Goal: Information Seeking & Learning: Compare options

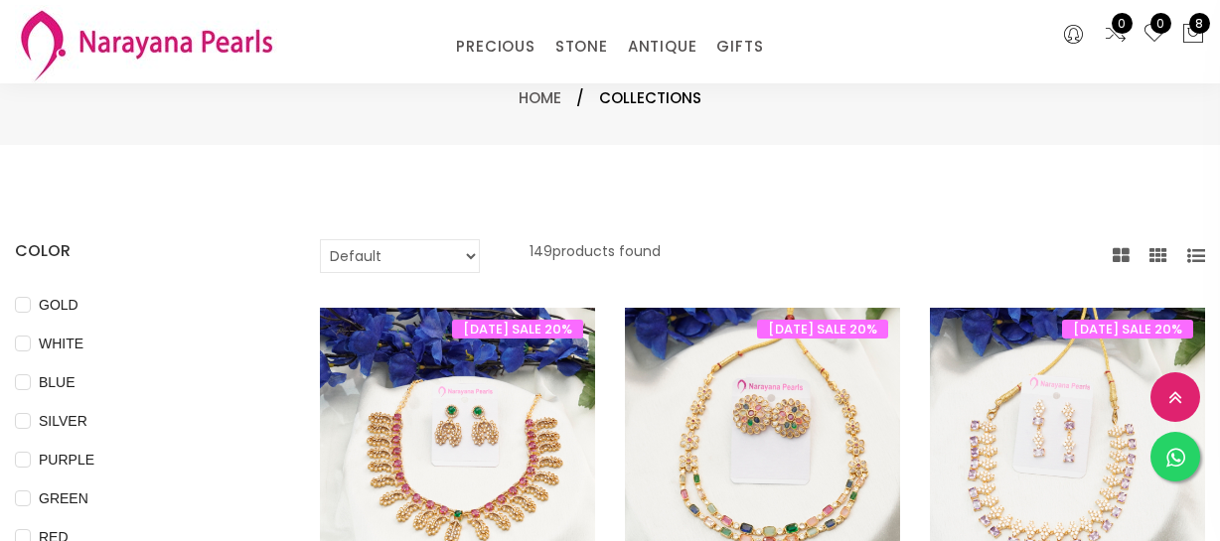
select select "INR"
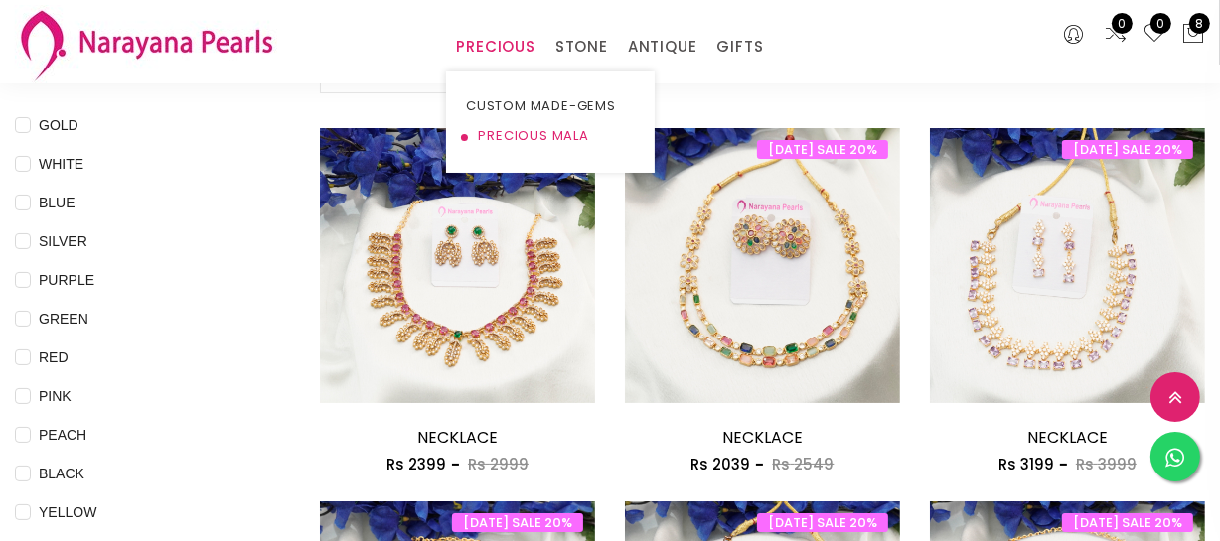
click at [511, 129] on link "PRECIOUS MALA" at bounding box center [550, 136] width 169 height 30
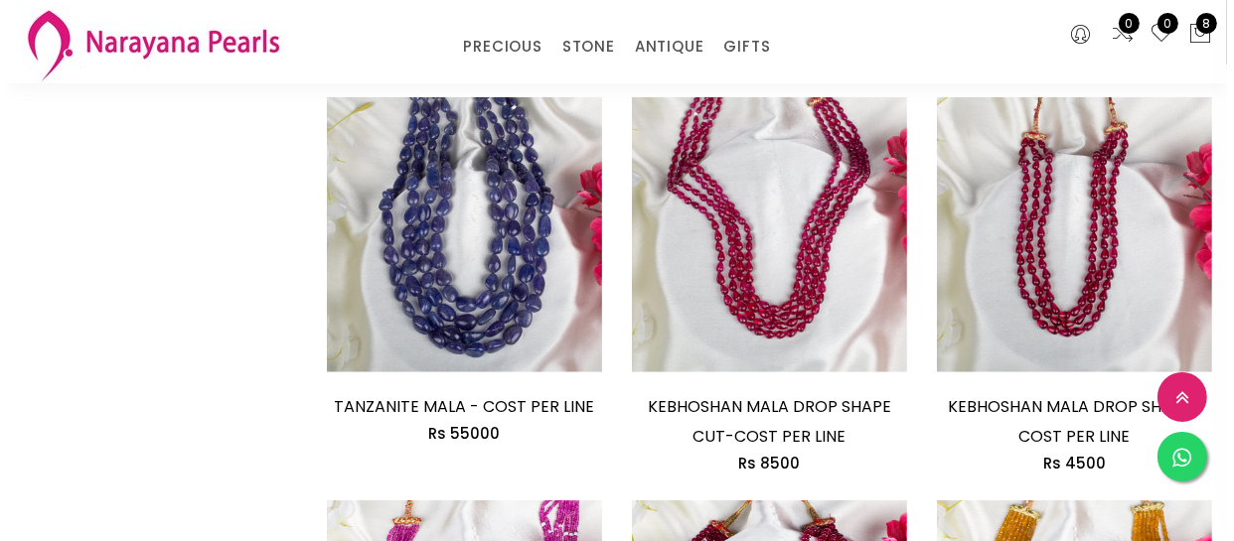
scroll to position [1354, 0]
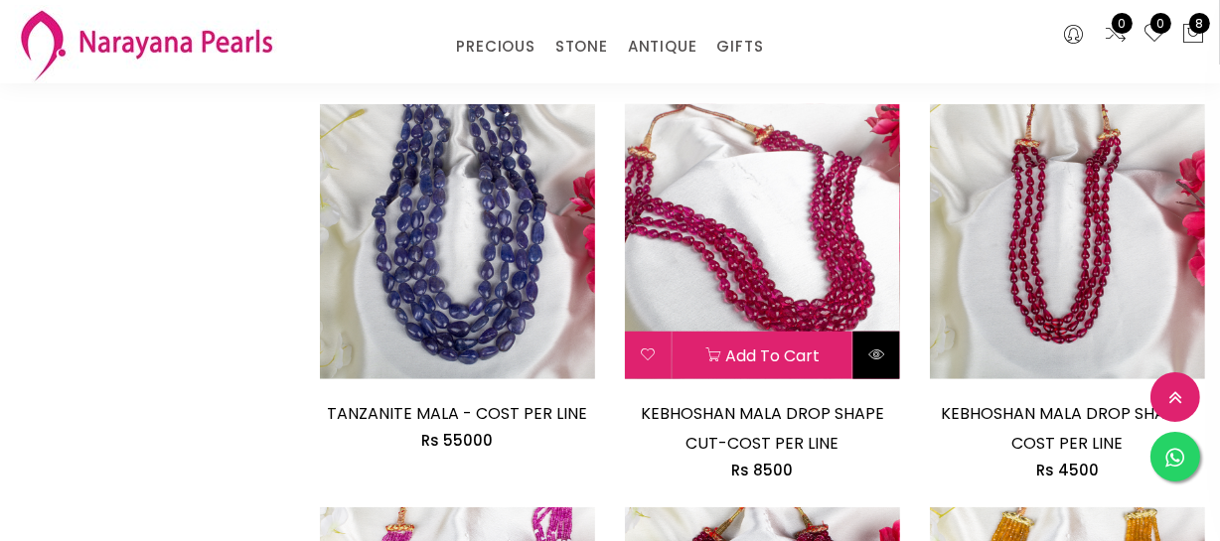
click at [878, 350] on icon at bounding box center [876, 355] width 16 height 16
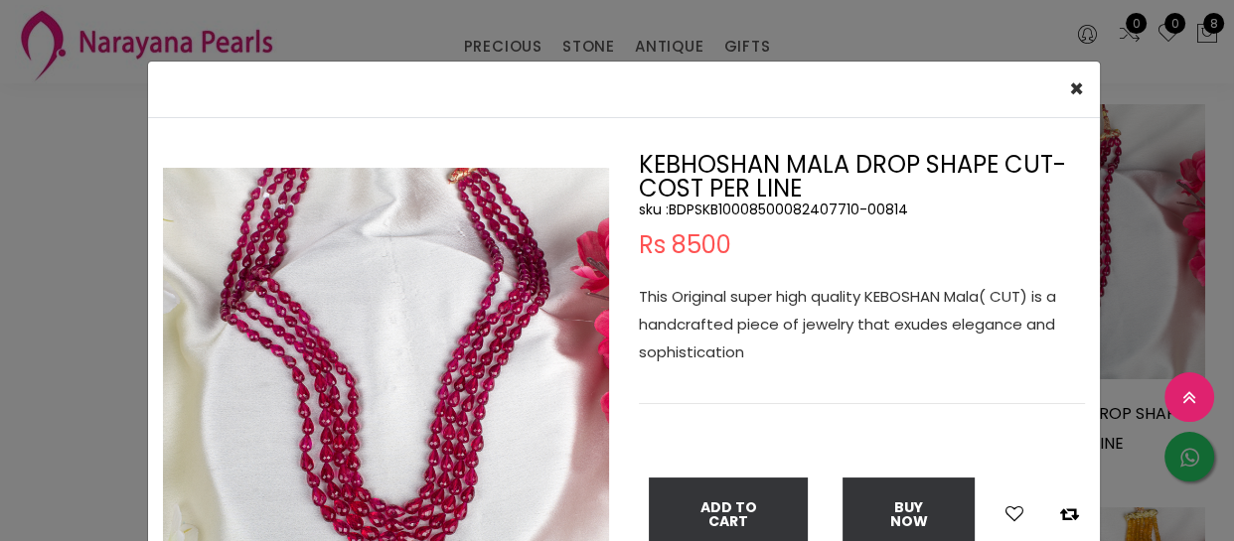
scroll to position [89, 0]
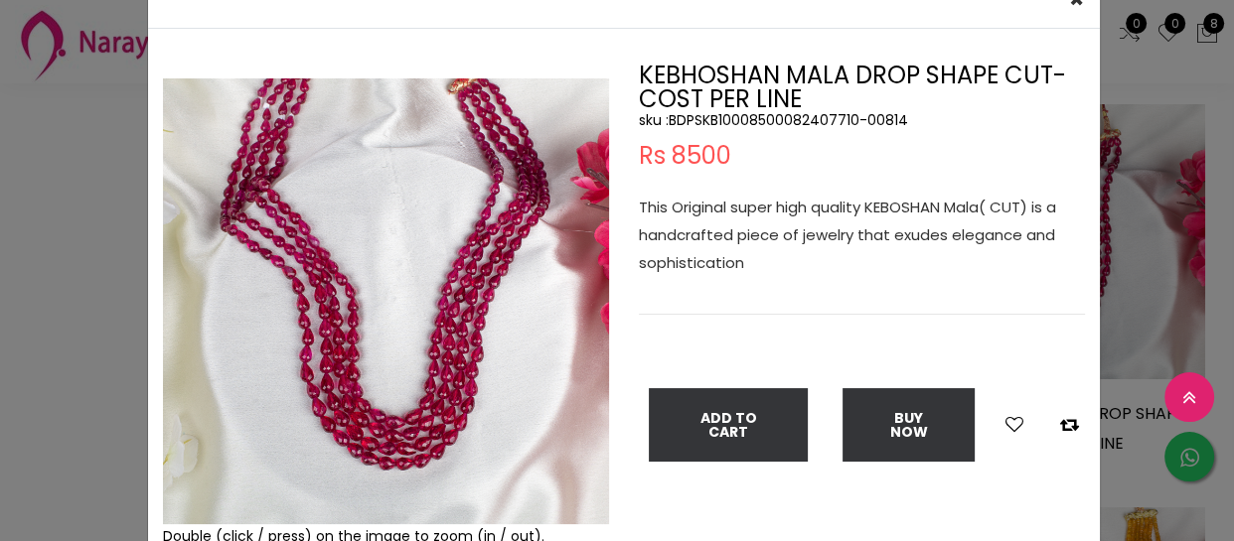
click at [0, 446] on div "× Close Double (click / press) on the image to zoom (in / out). KEBHOSHAN MALA …" at bounding box center [617, 270] width 1234 height 541
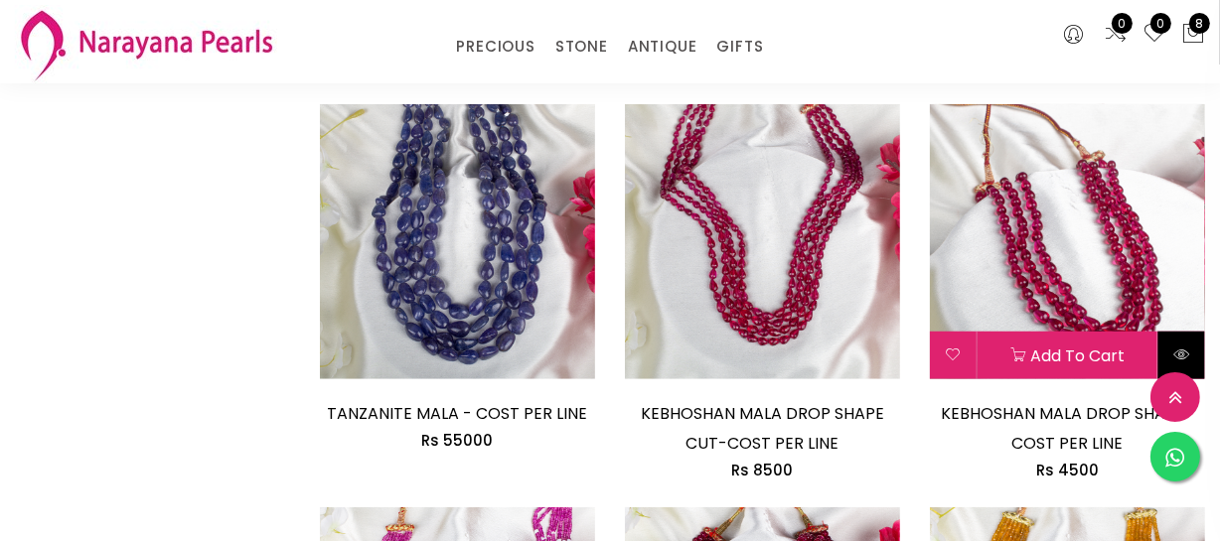
click at [1177, 340] on button at bounding box center [1181, 356] width 47 height 48
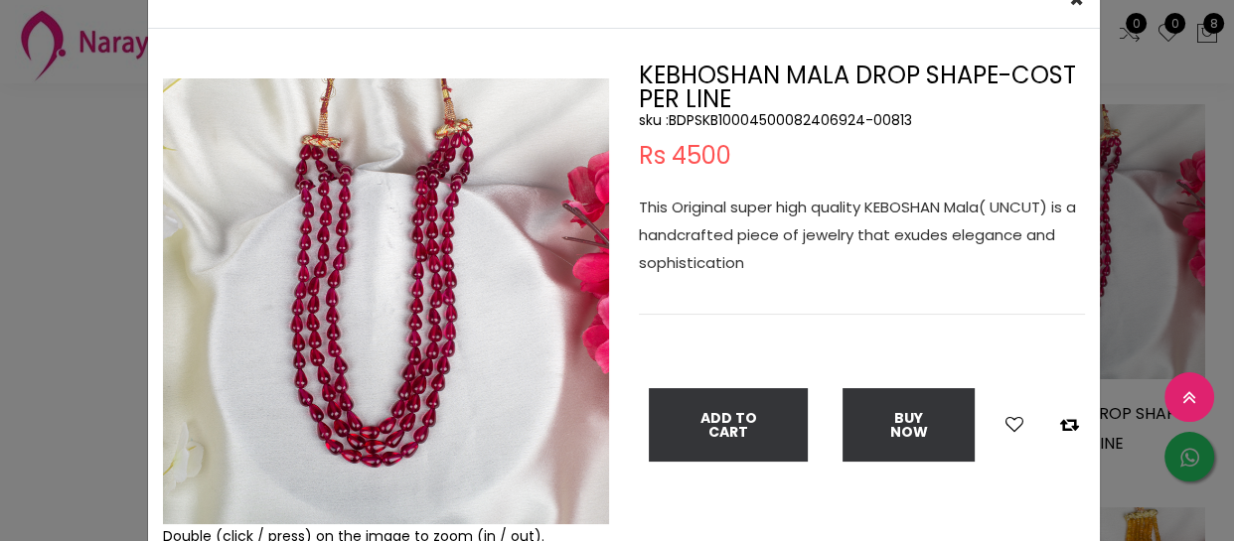
click at [99, 233] on div "× Close Double (click / press) on the image to zoom (in / out). KEBHOSHAN MALA …" at bounding box center [617, 270] width 1234 height 541
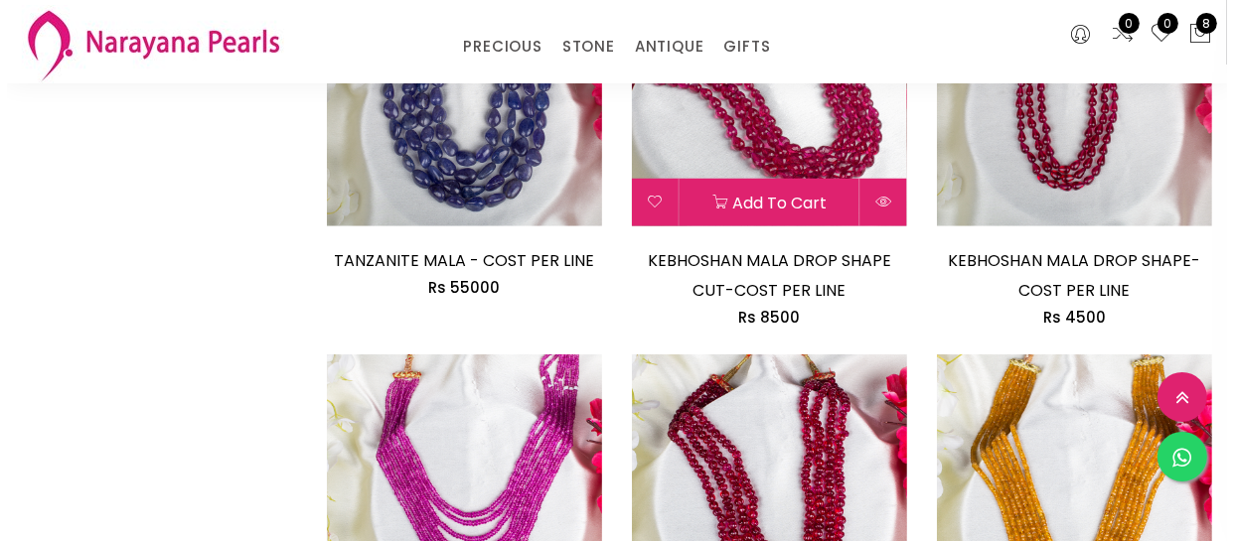
scroll to position [1715, 0]
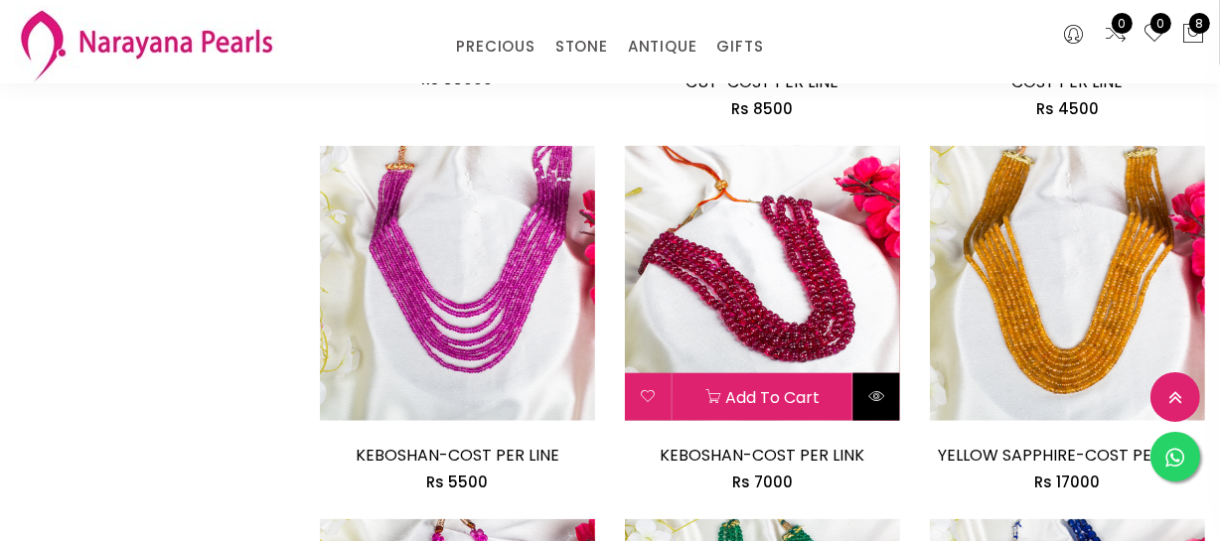
click at [871, 396] on icon at bounding box center [876, 396] width 16 height 16
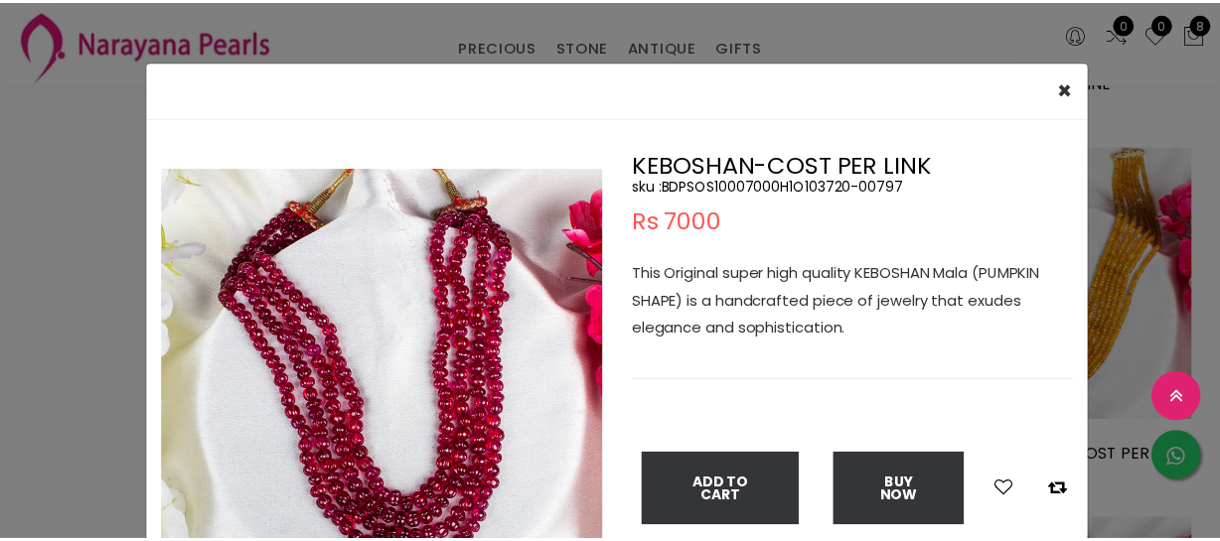
scroll to position [89, 0]
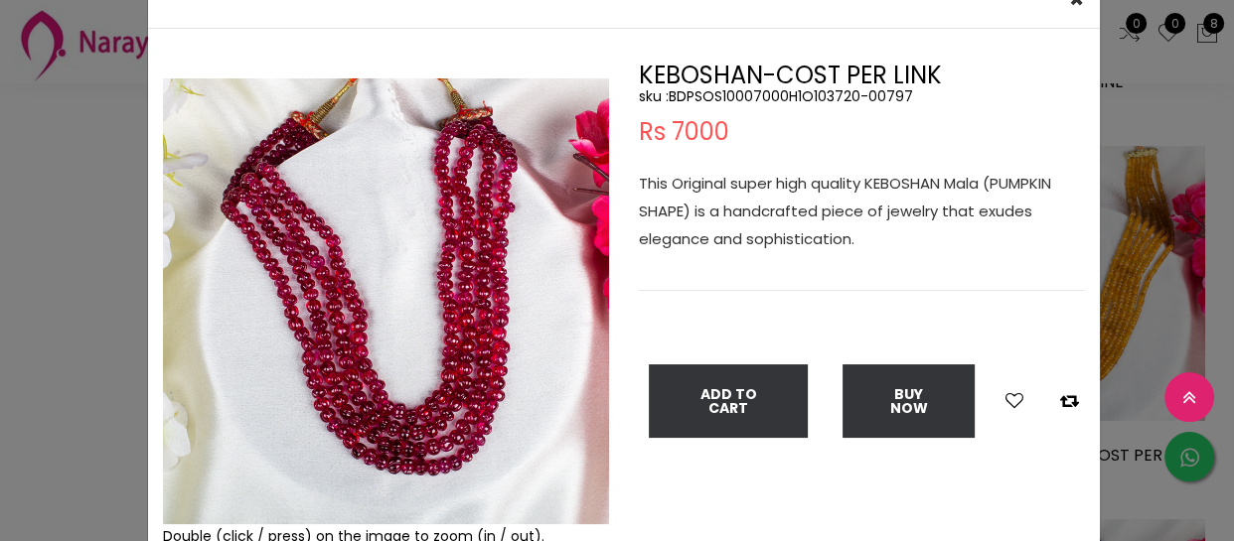
click at [0, 385] on div "× Close Double (click / press) on the image to zoom (in / out). KEBOSHAN-COST P…" at bounding box center [617, 270] width 1234 height 541
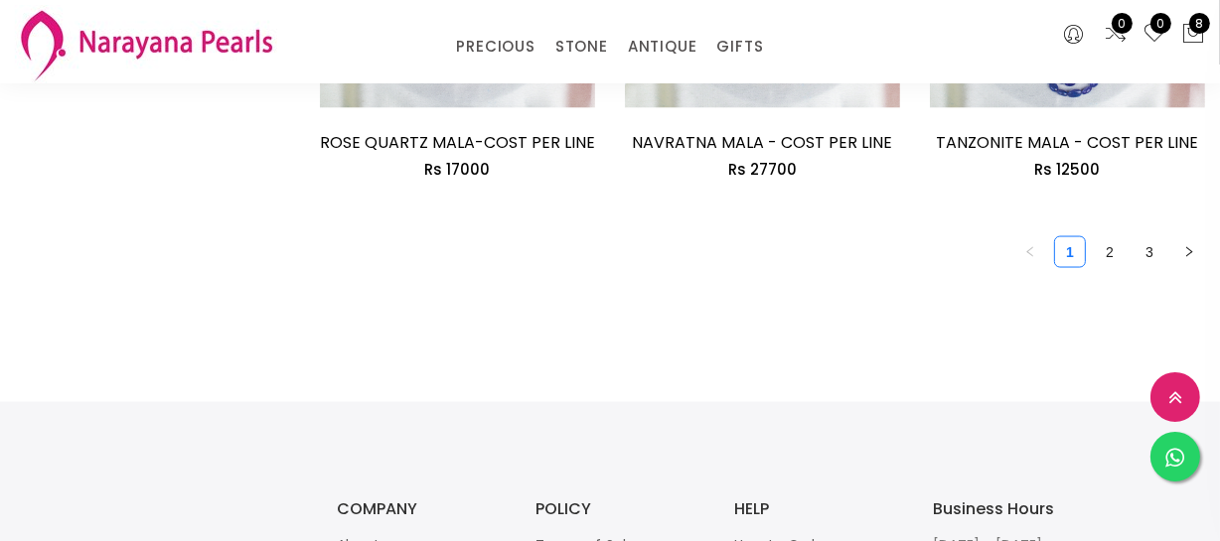
scroll to position [2799, 0]
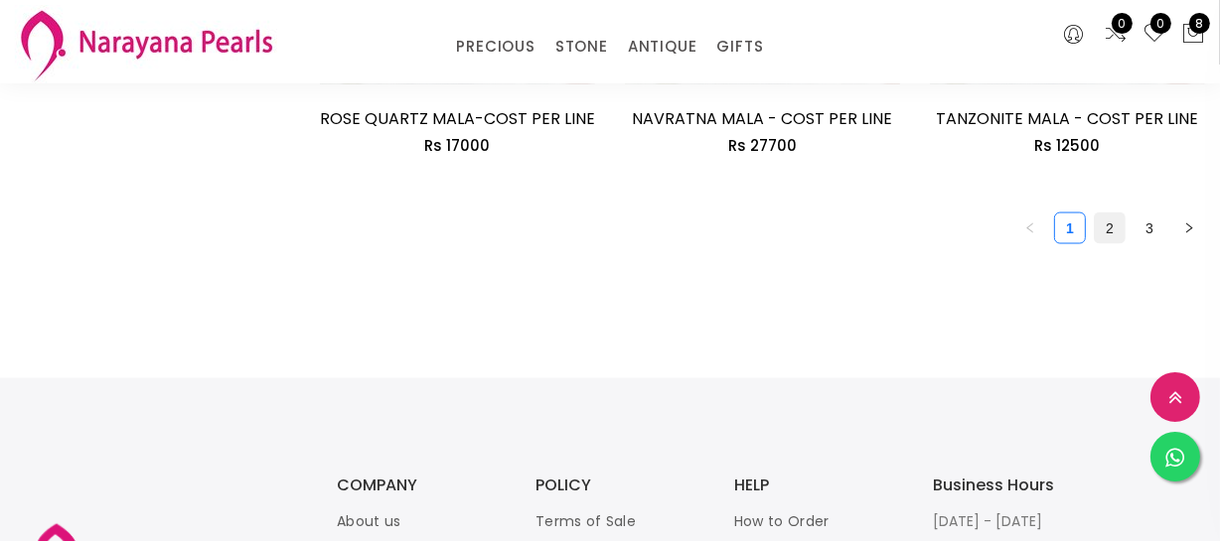
click at [1097, 235] on link "2" at bounding box center [1110, 229] width 30 height 30
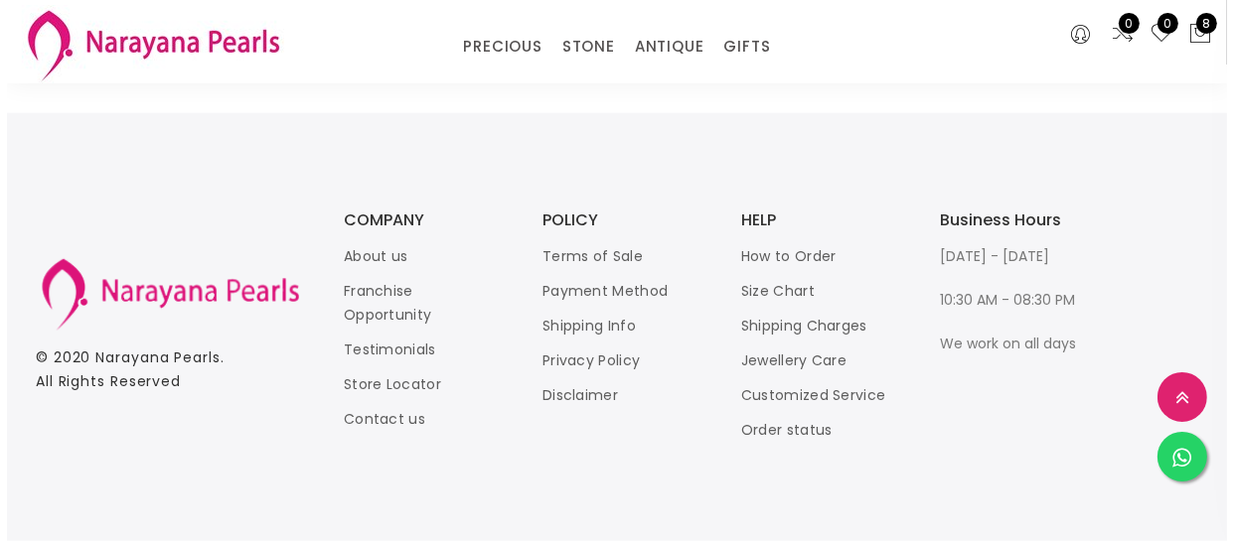
scroll to position [2709, 0]
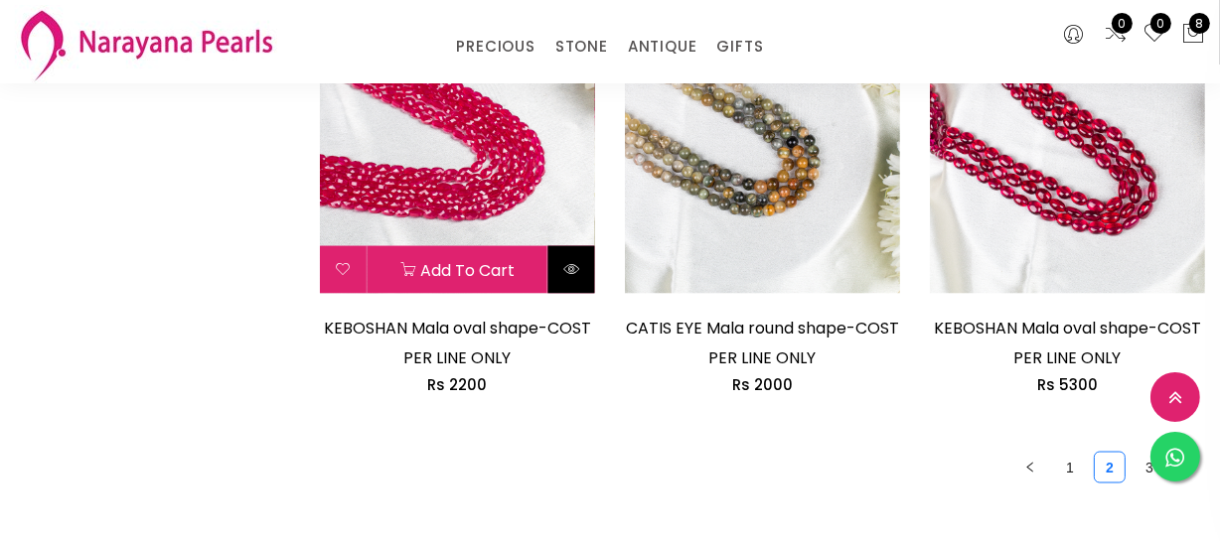
click at [574, 283] on button at bounding box center [571, 270] width 47 height 48
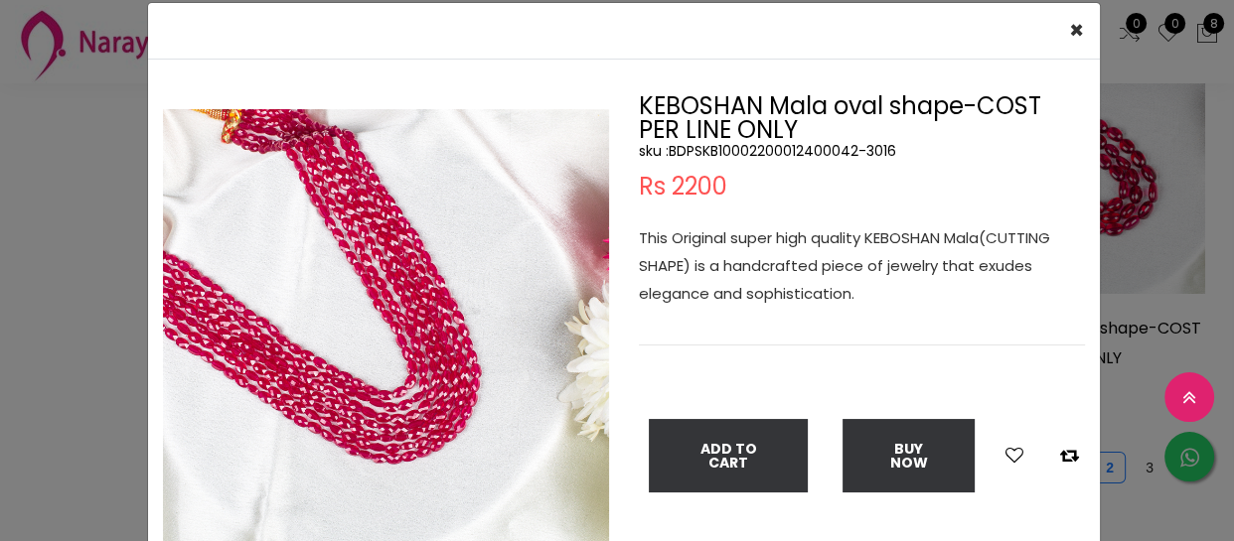
scroll to position [89, 0]
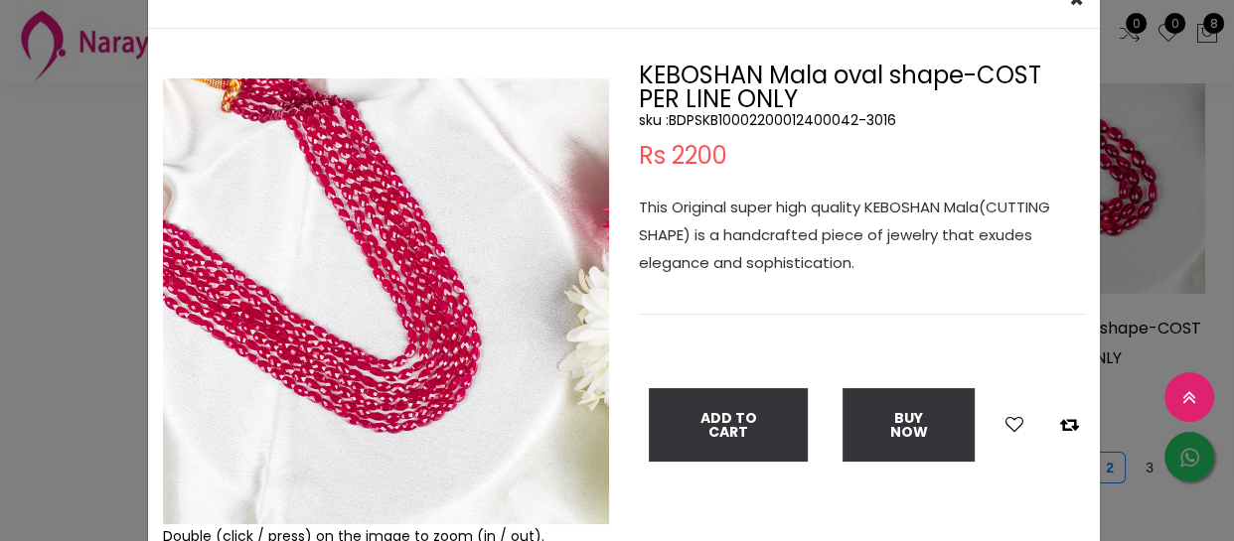
click at [41, 235] on div "× Close Double (click / press) on the image to zoom (in / out). KEBOSHAN Mala o…" at bounding box center [617, 270] width 1234 height 541
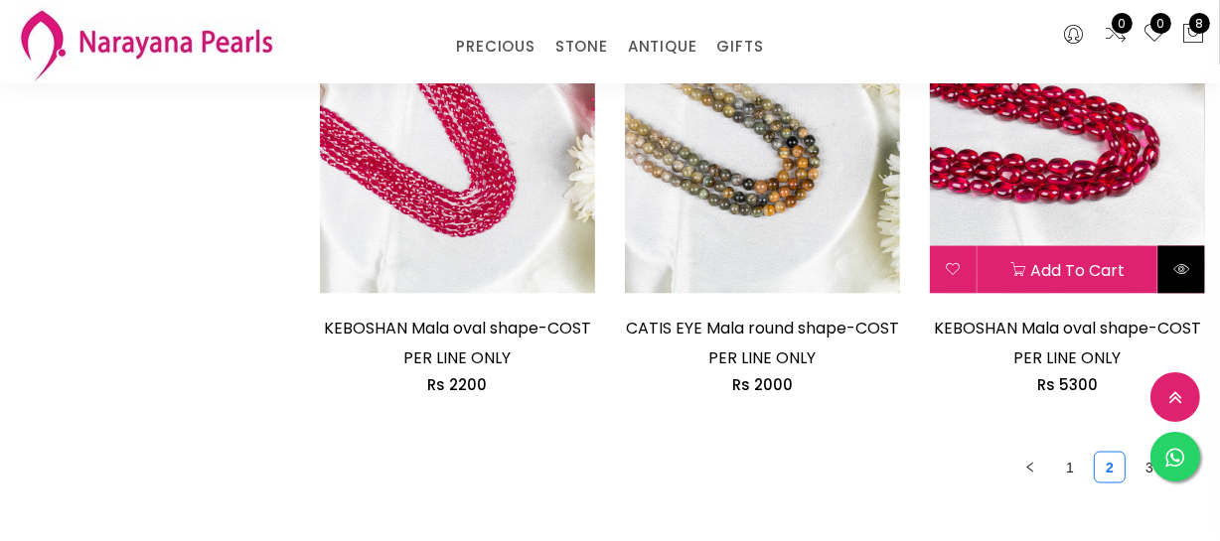
click at [1178, 280] on button at bounding box center [1181, 270] width 47 height 48
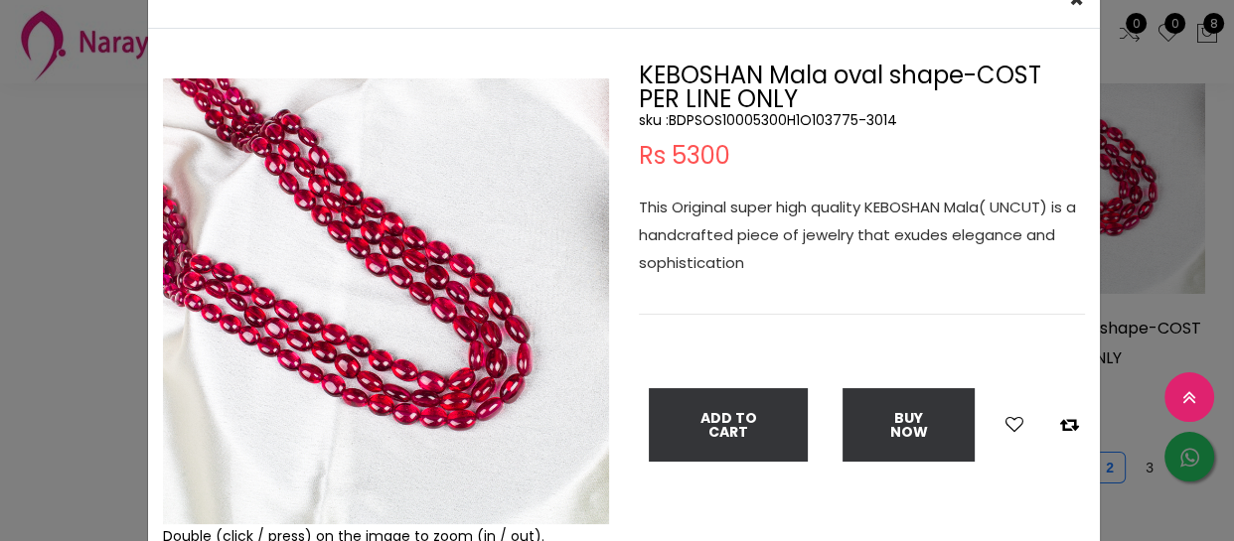
click at [0, 411] on div "× Close Double (click / press) on the image to zoom (in / out). KEBOSHAN Mala o…" at bounding box center [617, 270] width 1234 height 541
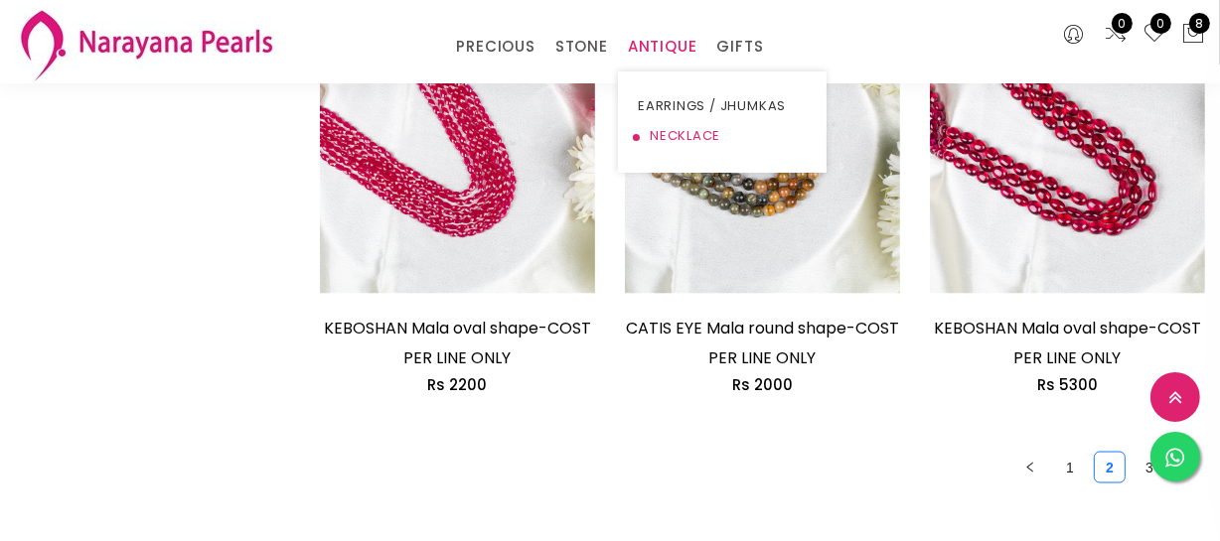
click at [686, 132] on link "NECKLACE" at bounding box center [722, 136] width 169 height 30
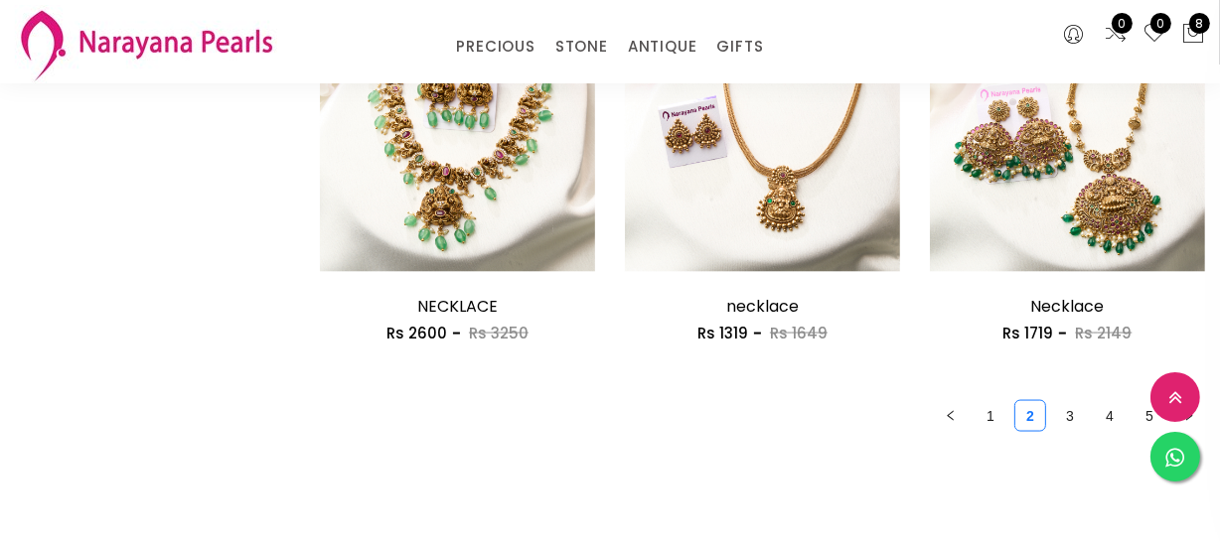
scroll to position [2721, 0]
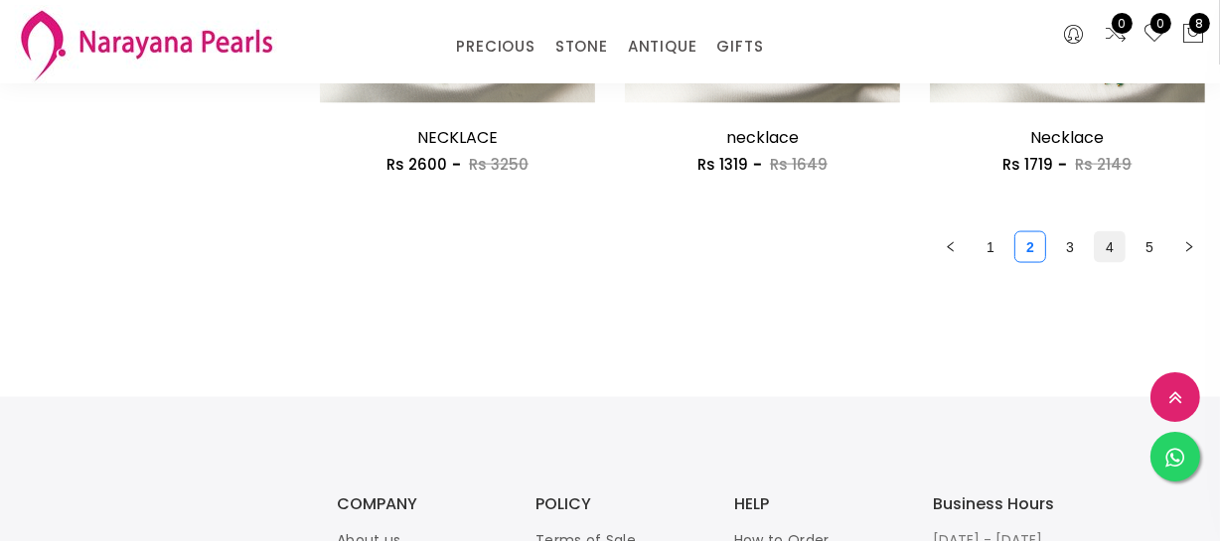
click at [1114, 240] on link "4" at bounding box center [1110, 247] width 30 height 30
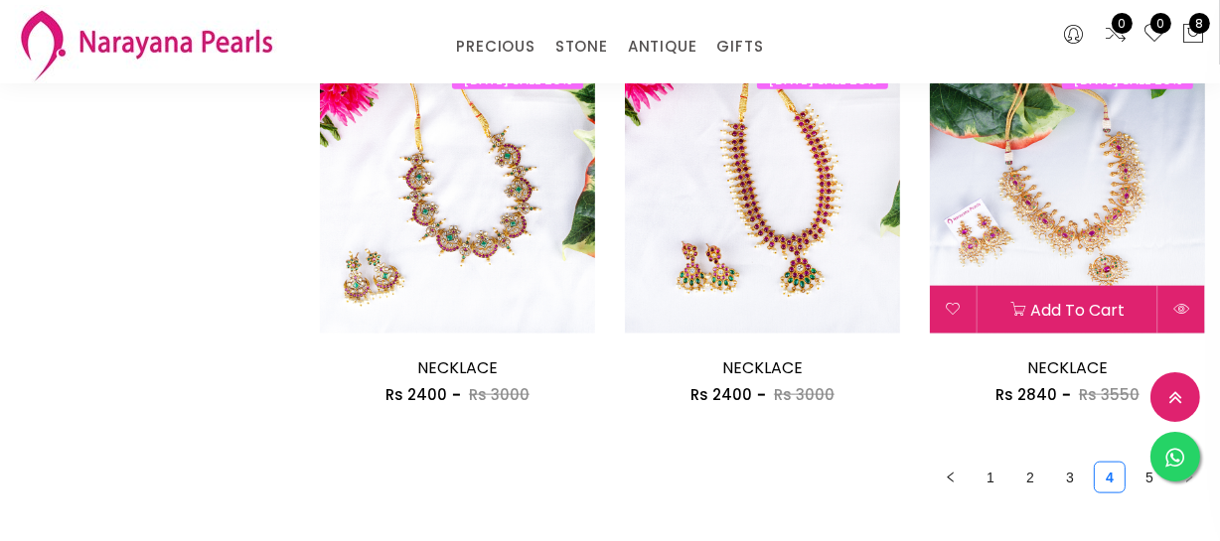
scroll to position [2257, 0]
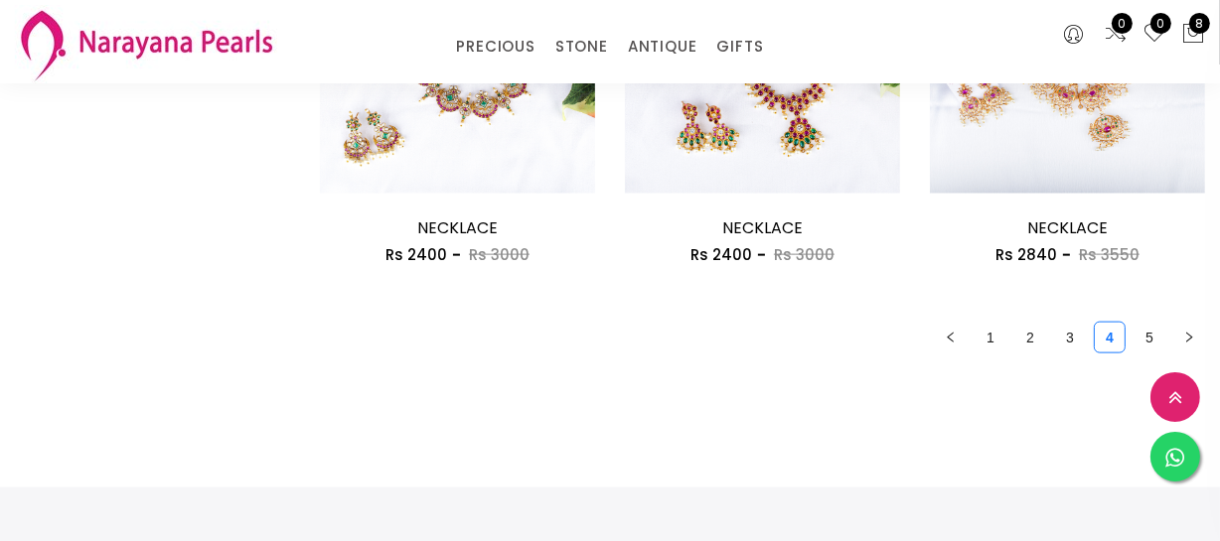
click at [1074, 325] on link "3" at bounding box center [1070, 338] width 30 height 30
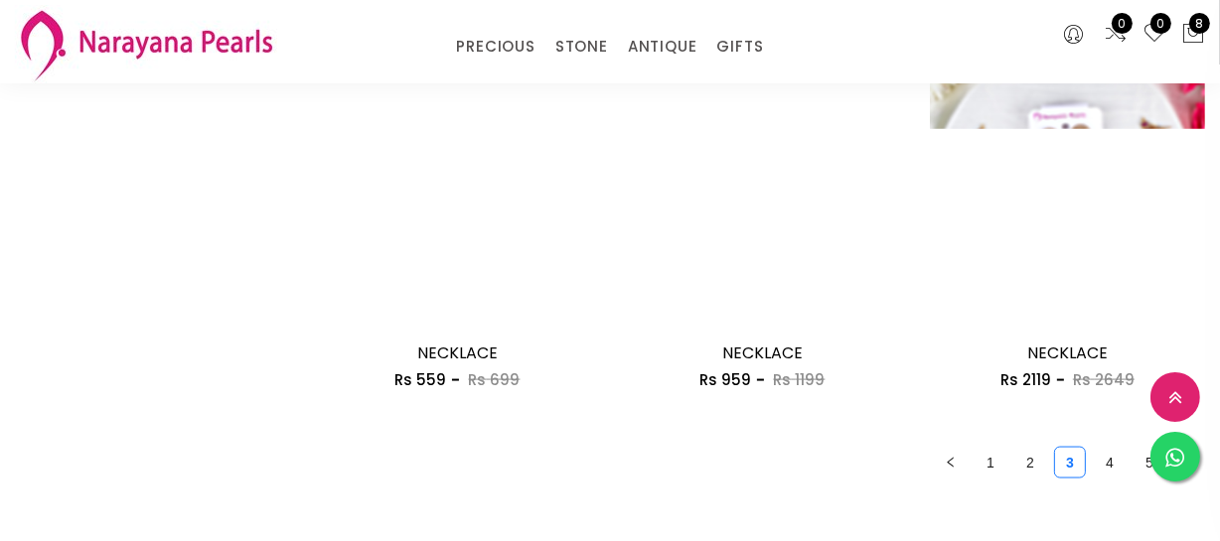
scroll to position [2618, 0]
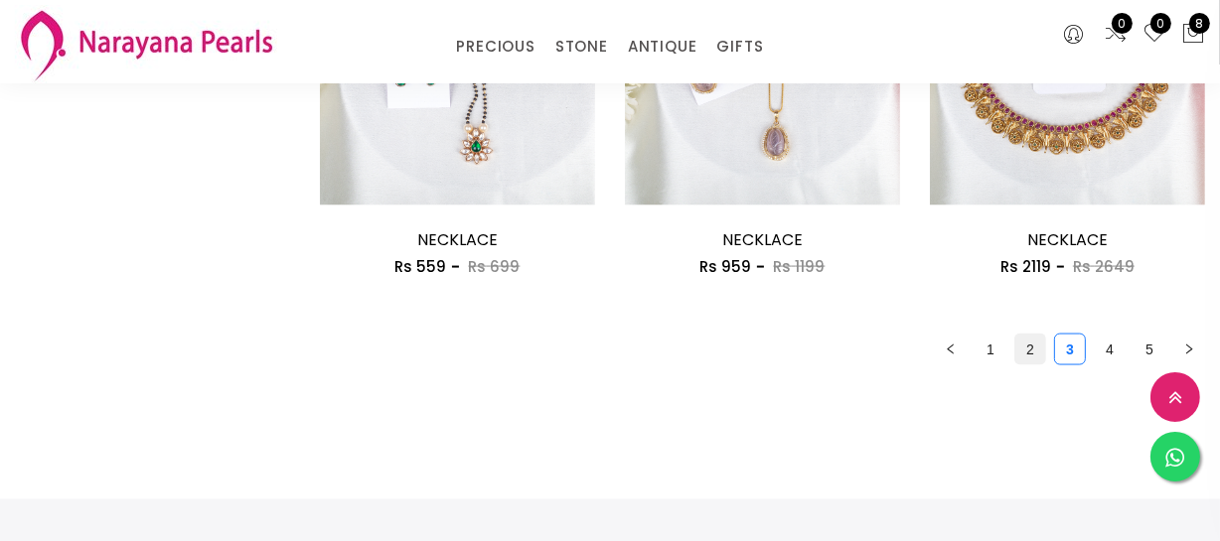
click at [1032, 339] on link "2" at bounding box center [1030, 350] width 30 height 30
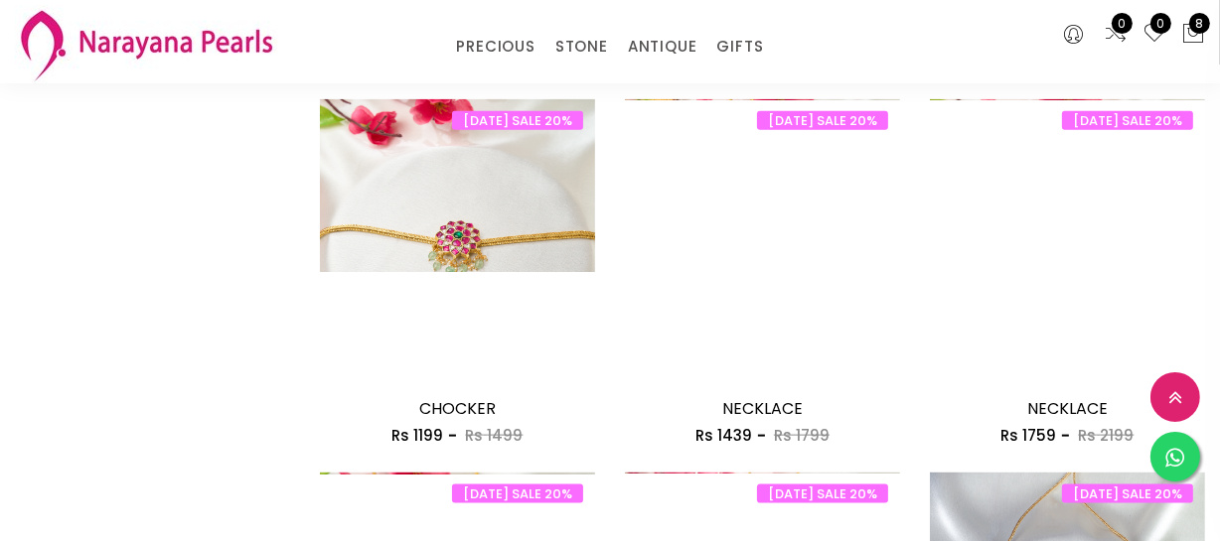
scroll to position [2437, 0]
